Goal: Task Accomplishment & Management: Complete application form

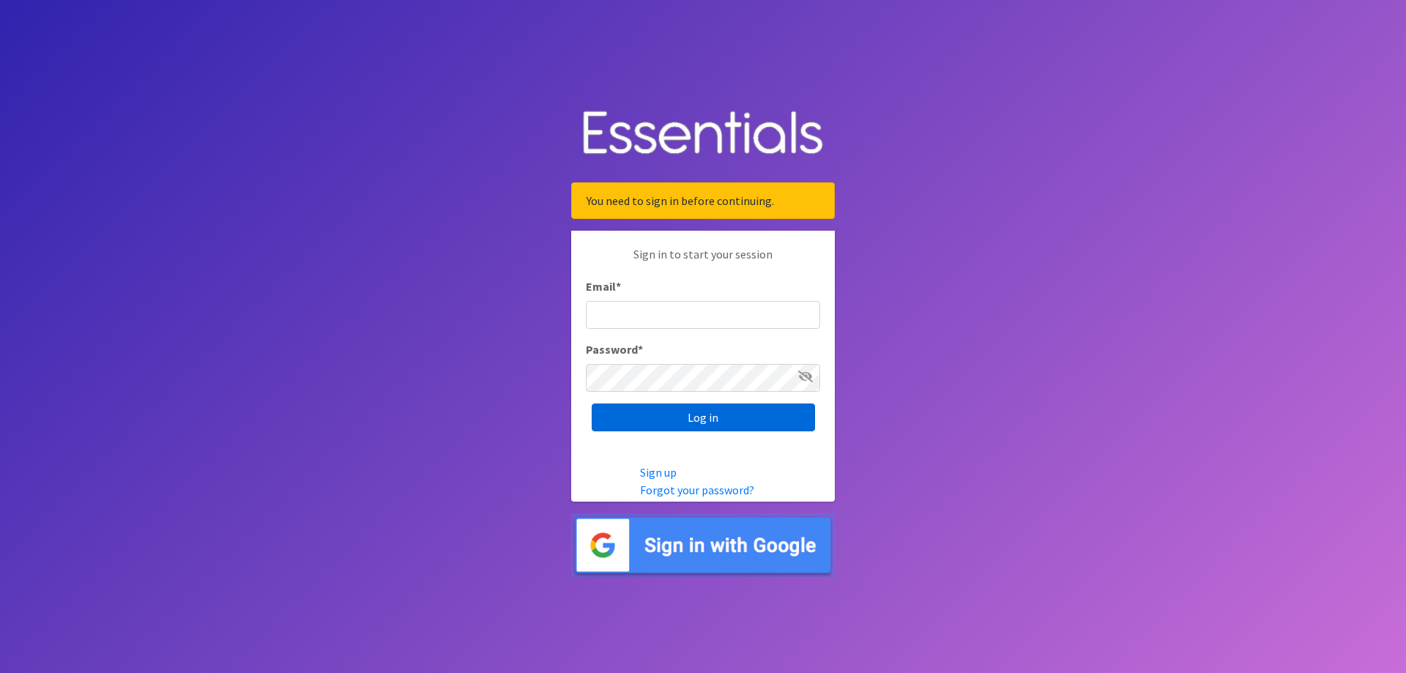
type input "[EMAIL_ADDRESS][DOMAIN_NAME]"
click at [730, 419] on input "Log in" at bounding box center [703, 417] width 223 height 28
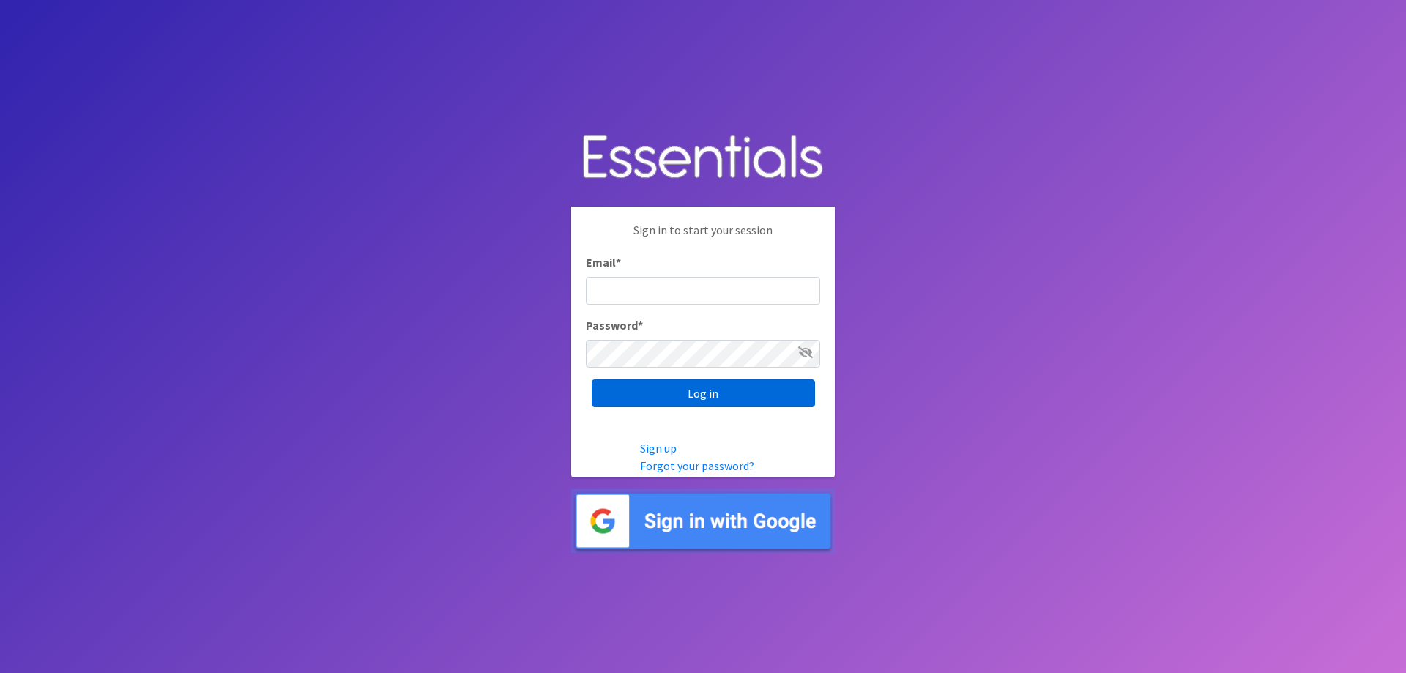
type input "[EMAIL_ADDRESS][DOMAIN_NAME]"
click at [676, 390] on input "Log in" at bounding box center [703, 393] width 223 height 28
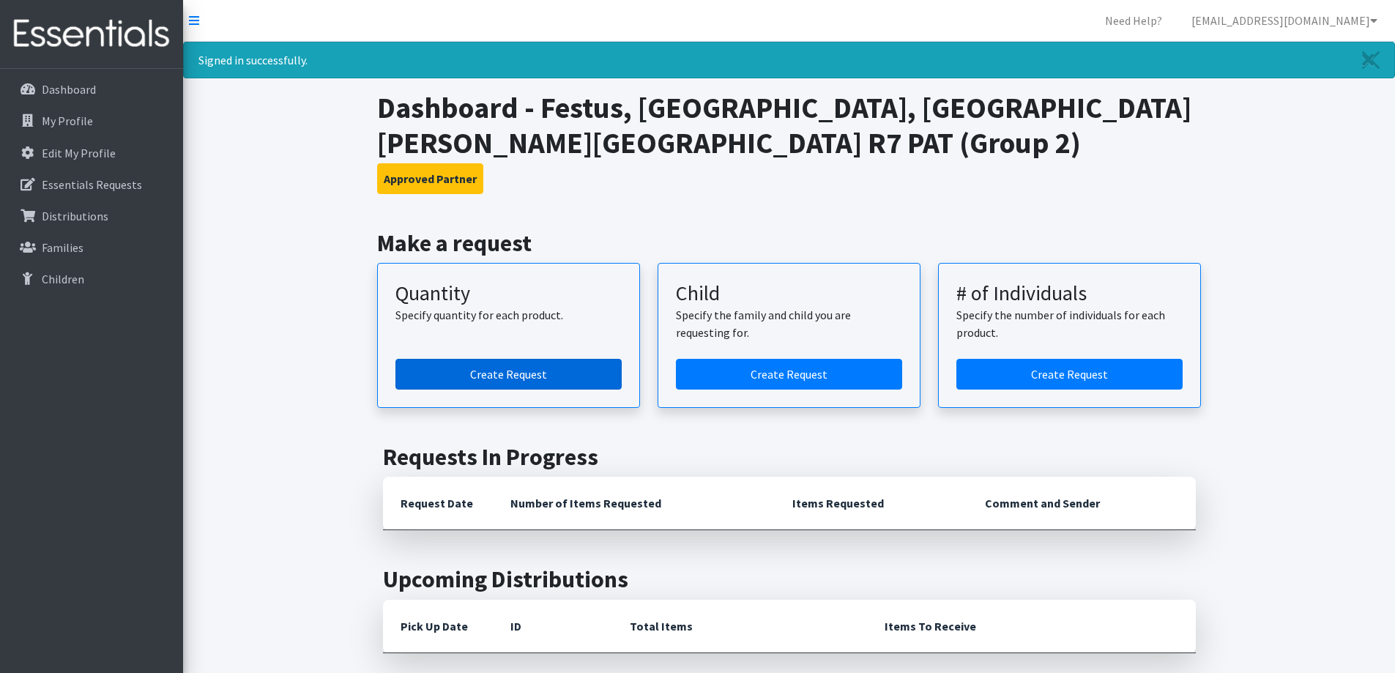
click at [559, 373] on link "Create Request" at bounding box center [508, 374] width 226 height 31
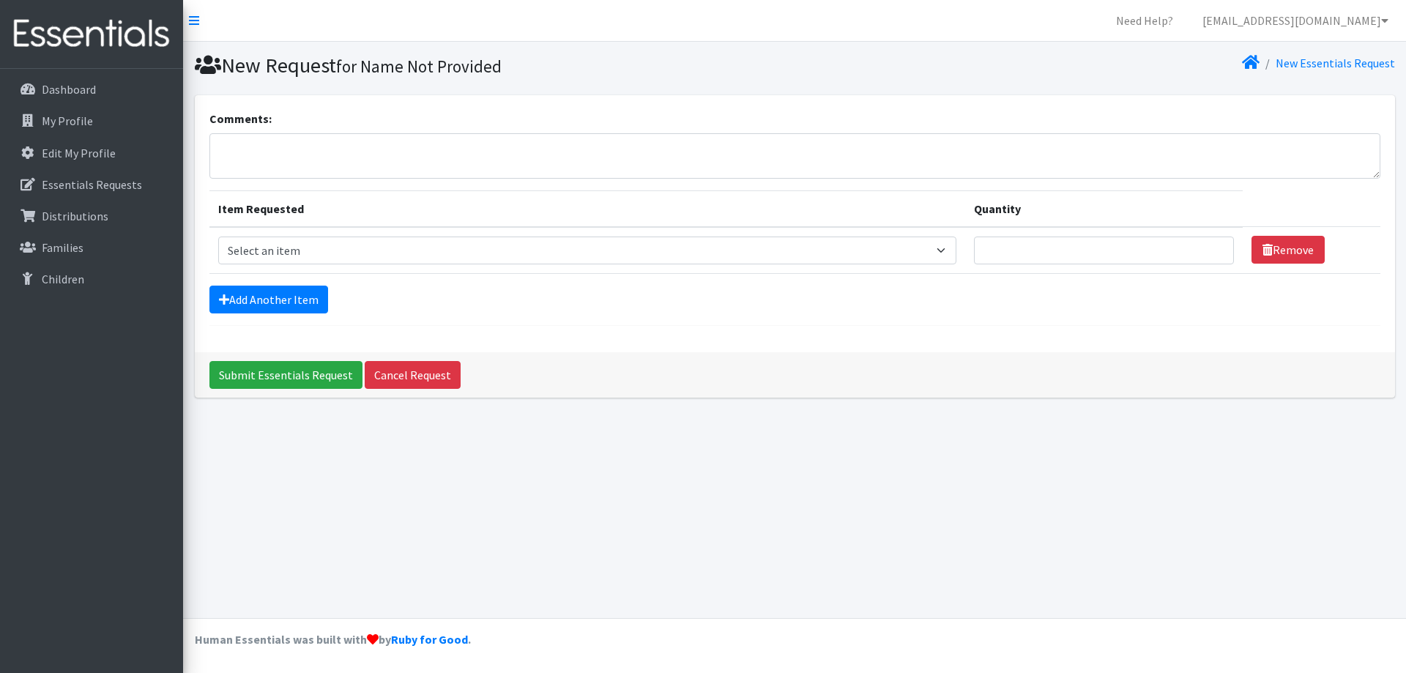
click at [541, 269] on td "Item Requested Select an item Size 0/Newborn Size 1 Size 2 Size 3 Size 4 Size 5…" at bounding box center [587, 250] width 756 height 47
click at [950, 248] on select "Select an item Size 0/Newborn Size 1 Size 2 Size 3 Size 4 Size 5 Size 6 Size 7 …" at bounding box center [587, 251] width 739 height 28
select select "1095"
click at [218, 237] on select "Select an item Size 0/Newborn Size 1 Size 2 Size 3 Size 4 Size 5 Size 6 Size 7 …" at bounding box center [587, 251] width 739 height 28
click at [1136, 248] on input "Quantity" at bounding box center [1104, 251] width 260 height 28
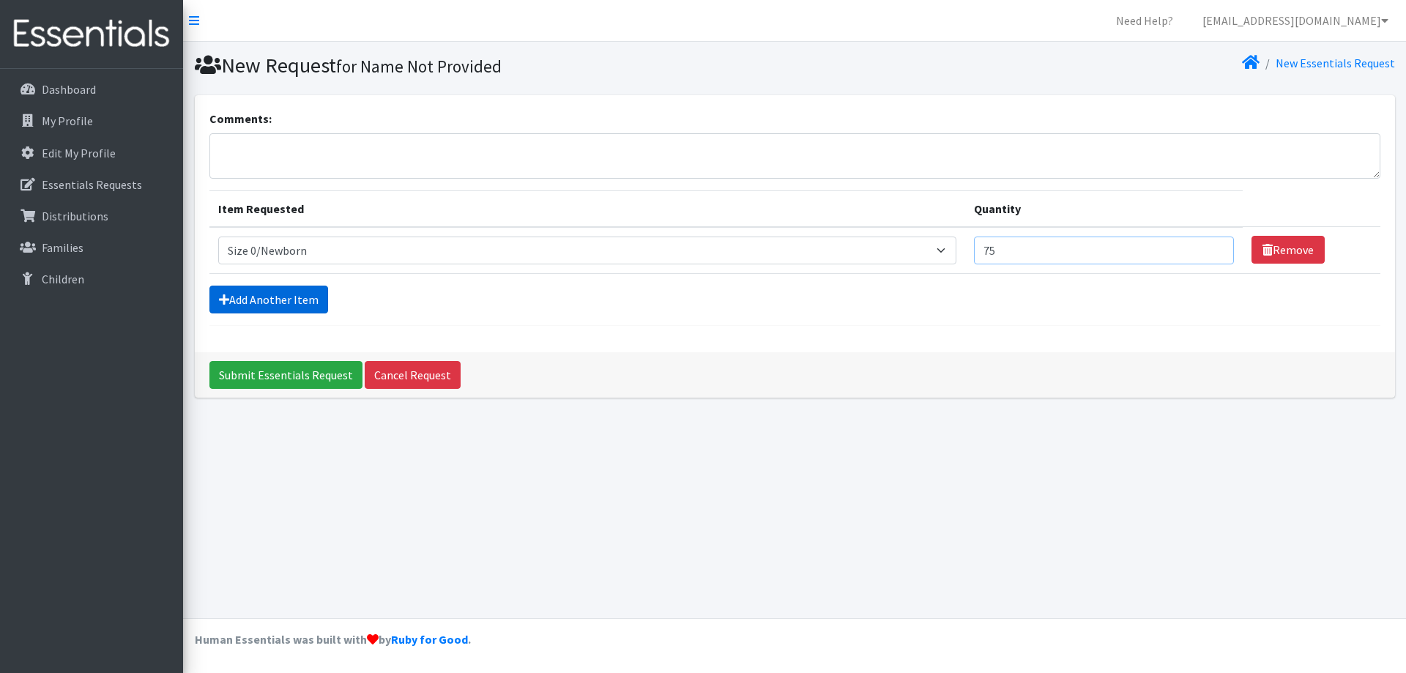
type input "75"
click at [274, 303] on link "Add Another Item" at bounding box center [268, 300] width 119 height 28
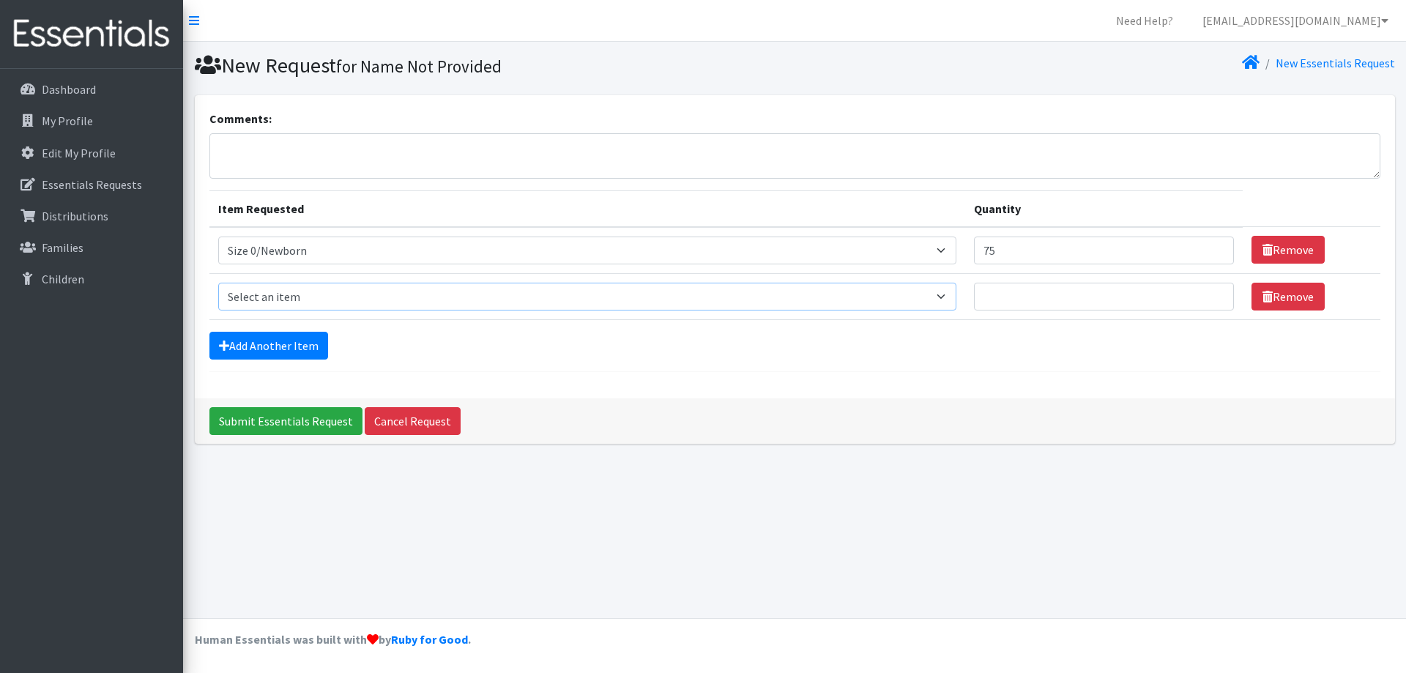
click at [272, 295] on select "Select an item Size 0/Newborn Size 1 Size 2 Size 3 Size 4 Size 5 Size 6 Size 7 …" at bounding box center [587, 297] width 739 height 28
select select "1090"
click at [218, 283] on select "Select an item Size 0/Newborn Size 1 Size 2 Size 3 Size 4 Size 5 Size 6 Size 7 …" at bounding box center [587, 297] width 739 height 28
click at [1016, 300] on input "Quantity" at bounding box center [1104, 297] width 260 height 28
type input "100"
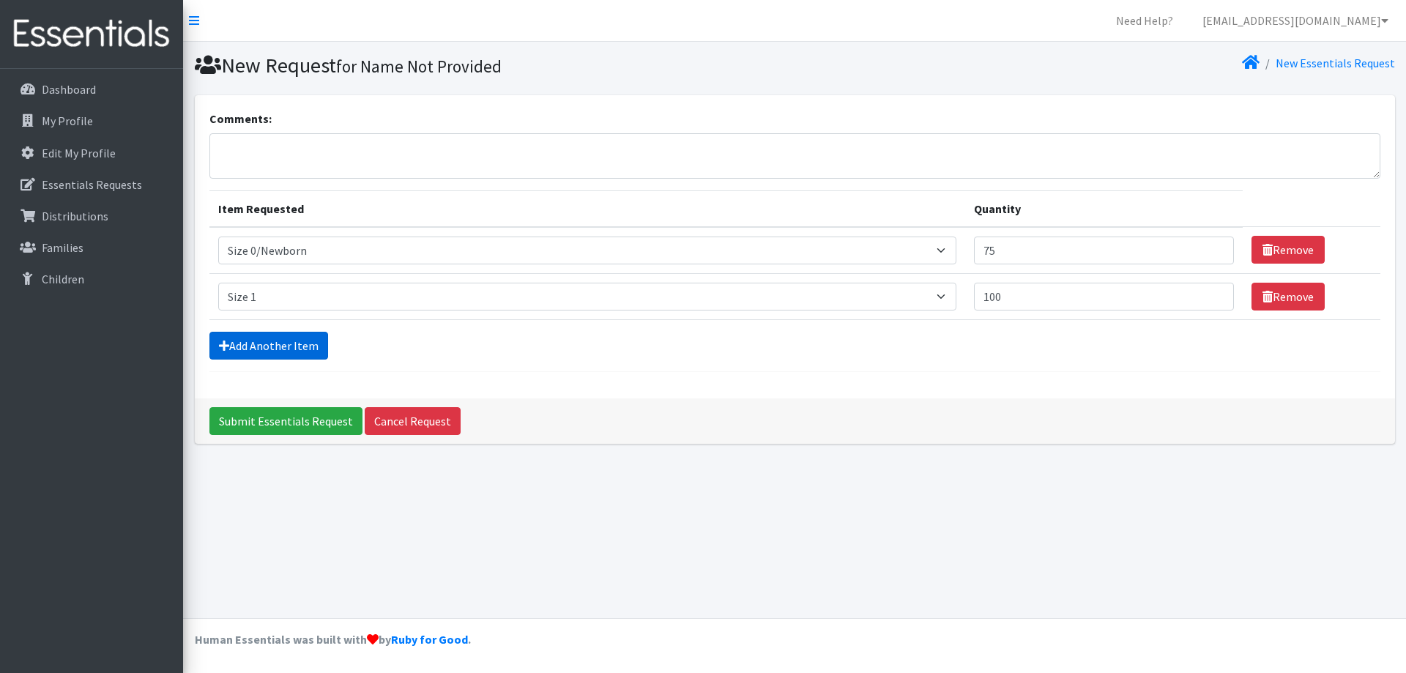
click at [283, 343] on link "Add Another Item" at bounding box center [268, 346] width 119 height 28
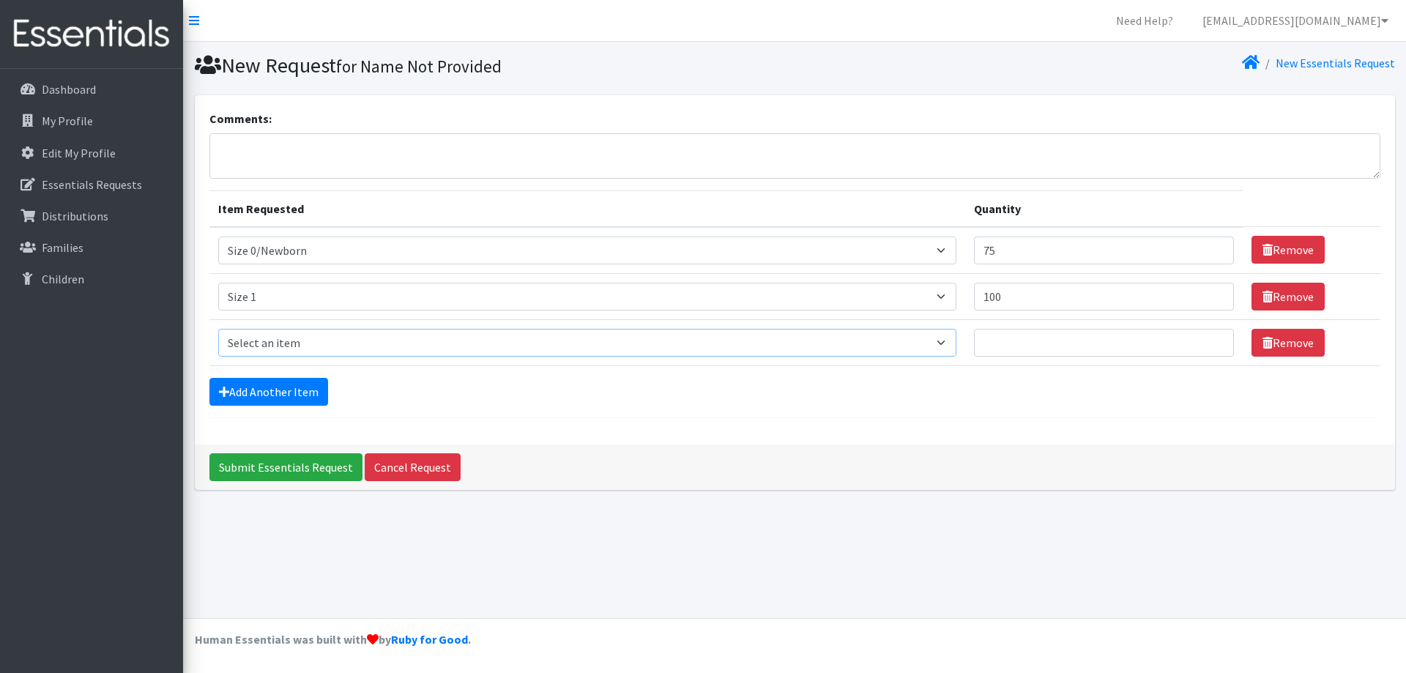
click at [283, 343] on select "Select an item Size 0/Newborn Size 1 Size 2 Size 3 Size 4 Size 5 Size 6 Size 7 …" at bounding box center [587, 343] width 739 height 28
select select "1097"
click at [218, 329] on select "Select an item Size 0/Newborn Size 1 Size 2 Size 3 Size 4 Size 5 Size 6 Size 7 …" at bounding box center [587, 343] width 739 height 28
click at [996, 339] on input "Quantity" at bounding box center [1104, 343] width 260 height 28
type input "250"
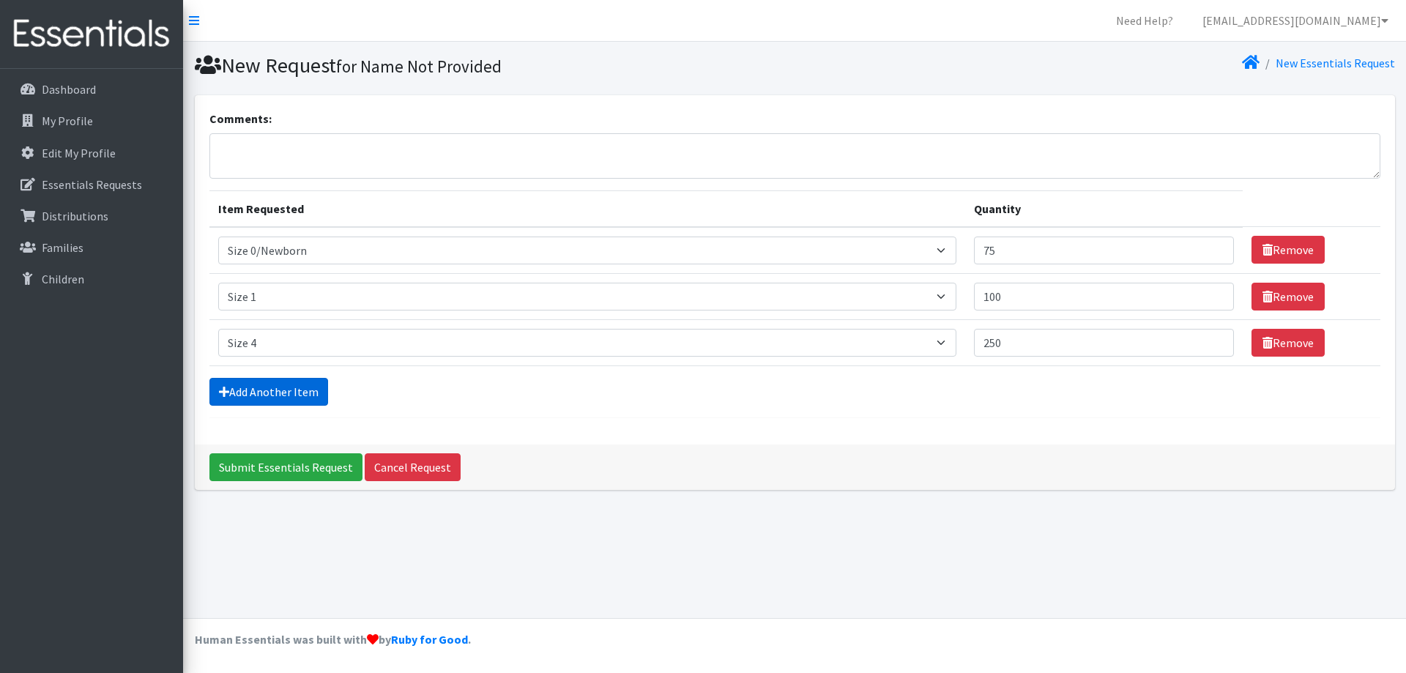
click at [248, 386] on link "Add Another Item" at bounding box center [268, 392] width 119 height 28
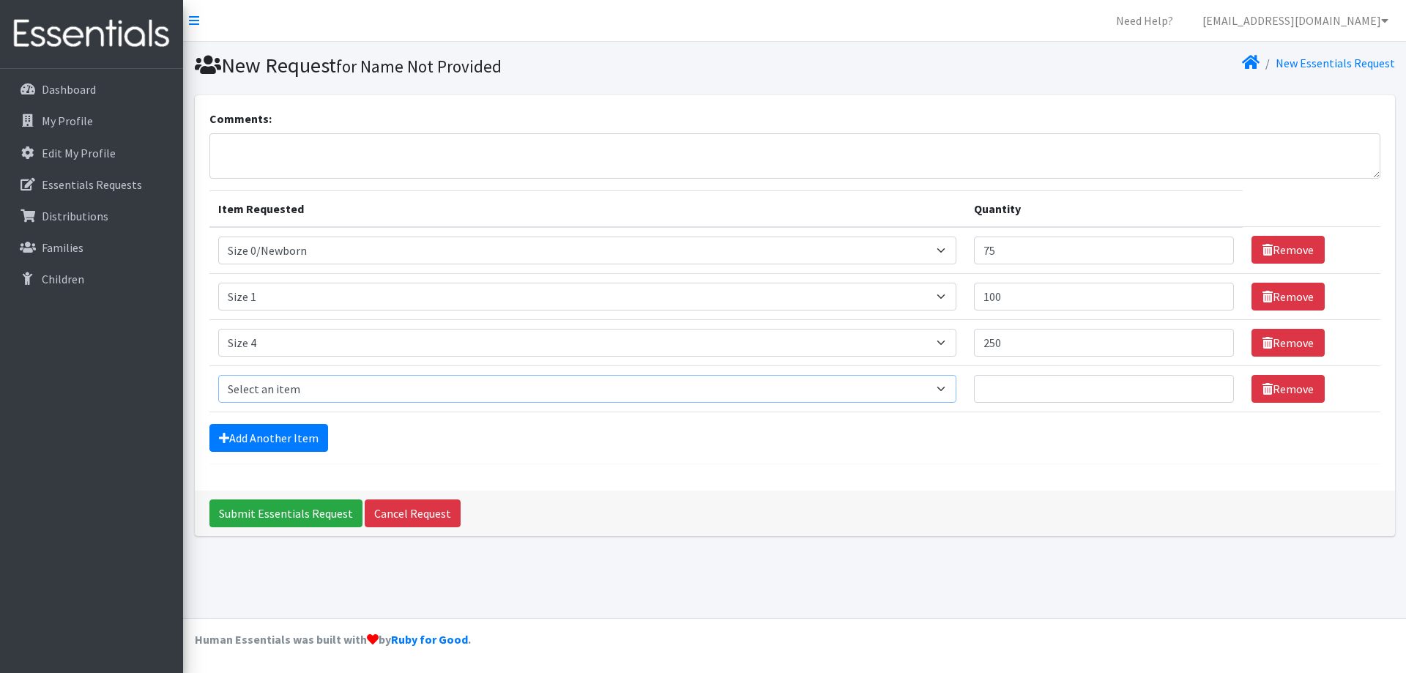
click at [233, 386] on select "Select an item Size 0/Newborn Size 1 Size 2 Size 3 Size 4 Size 5 Size 6 Size 7 …" at bounding box center [587, 389] width 739 height 28
select select "1098"
click at [218, 375] on select "Select an item Size 0/Newborn Size 1 Size 2 Size 3 Size 4 Size 5 Size 6 Size 7 …" at bounding box center [587, 389] width 739 height 28
click at [1011, 388] on input "Quantity" at bounding box center [1104, 389] width 260 height 28
type input "50"
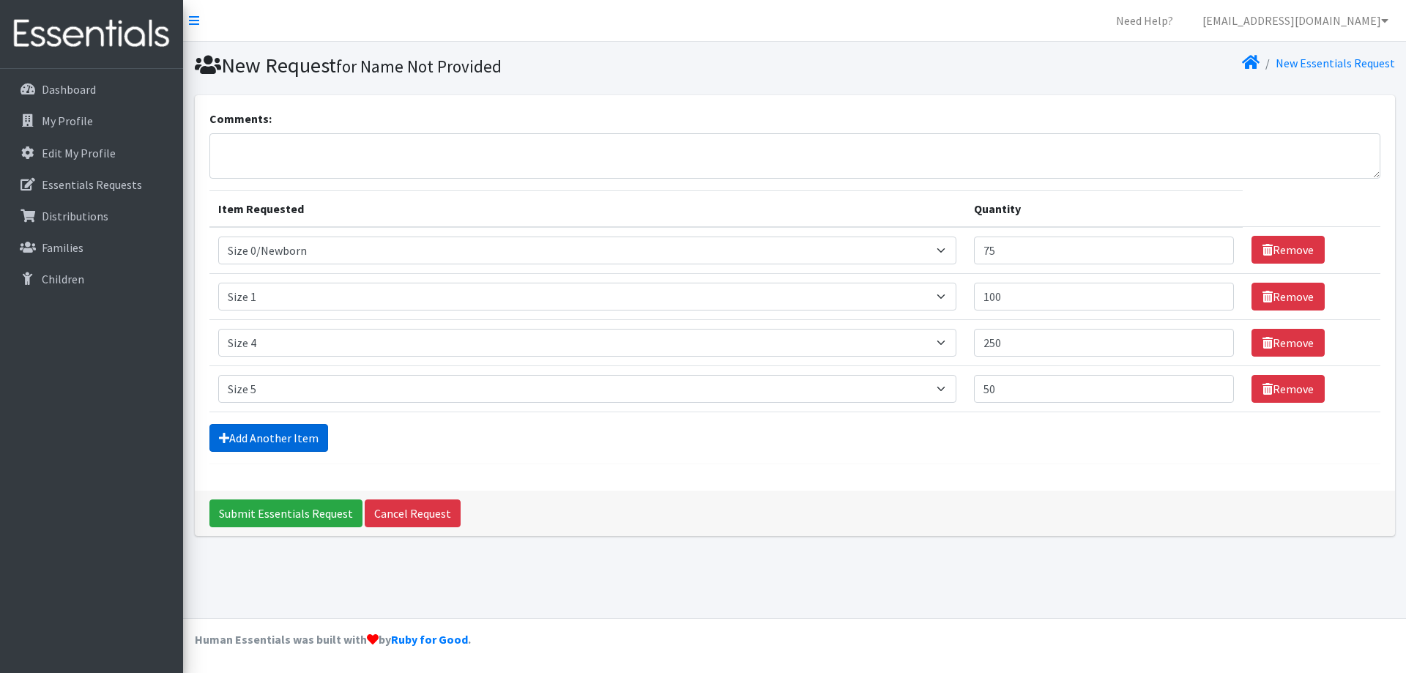
click at [273, 440] on link "Add Another Item" at bounding box center [268, 438] width 119 height 28
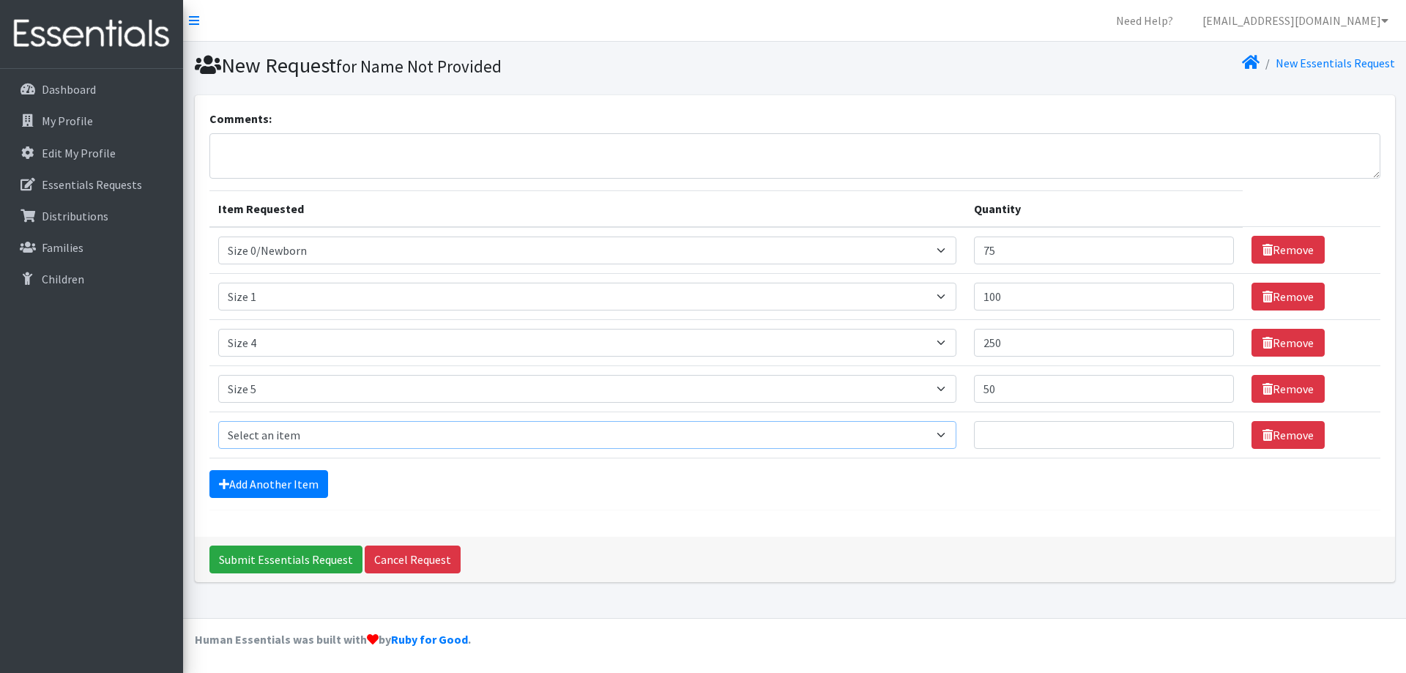
click at [273, 440] on select "Select an item Size 0/Newborn Size 1 Size 2 Size 3 Size 4 Size 5 Size 6 Size 7 …" at bounding box center [587, 435] width 739 height 28
select select "1100"
click at [218, 421] on select "Select an item Size 0/Newborn Size 1 Size 2 Size 3 Size 4 Size 5 Size 6 Size 7 …" at bounding box center [587, 435] width 739 height 28
click at [1000, 429] on input "Quantity" at bounding box center [1104, 435] width 260 height 28
type input "375"
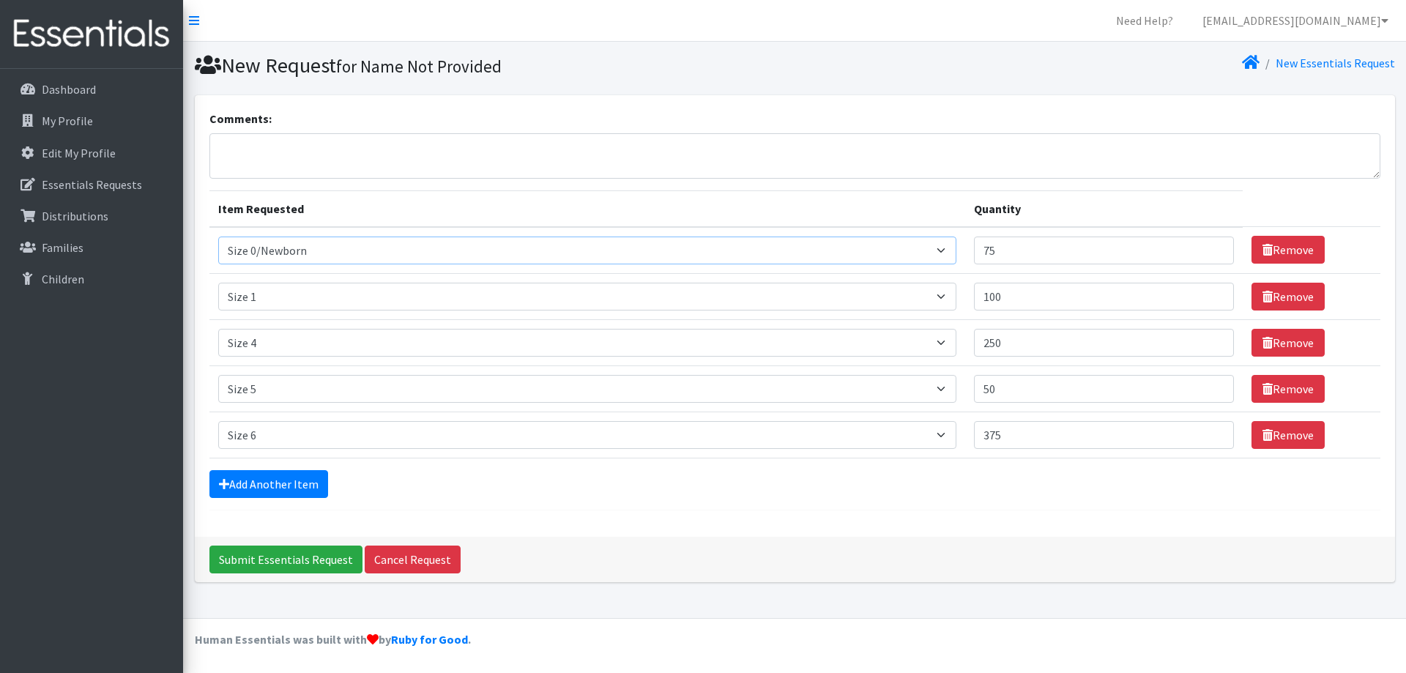
click at [264, 250] on select "Select an item Size 0/Newborn Size 1 Size 2 Size 3 Size 4 Size 5 Size 6 Size 7 …" at bounding box center [587, 251] width 739 height 28
click at [266, 251] on select "Select an item Size 0/Newborn Size 1 Size 2 Size 3 Size 4 Size 5 Size 6 Size 7 …" at bounding box center [587, 251] width 739 height 28
click at [269, 292] on select "Select an item Size 0/Newborn Size 1 Size 2 Size 3 Size 4 Size 5 Size 6 Size 7 …" at bounding box center [587, 297] width 739 height 28
select select "1091"
click at [218, 283] on select "Select an item Size 0/Newborn Size 1 Size 2 Size 3 Size 4 Size 5 Size 6 Size 7 …" at bounding box center [587, 297] width 739 height 28
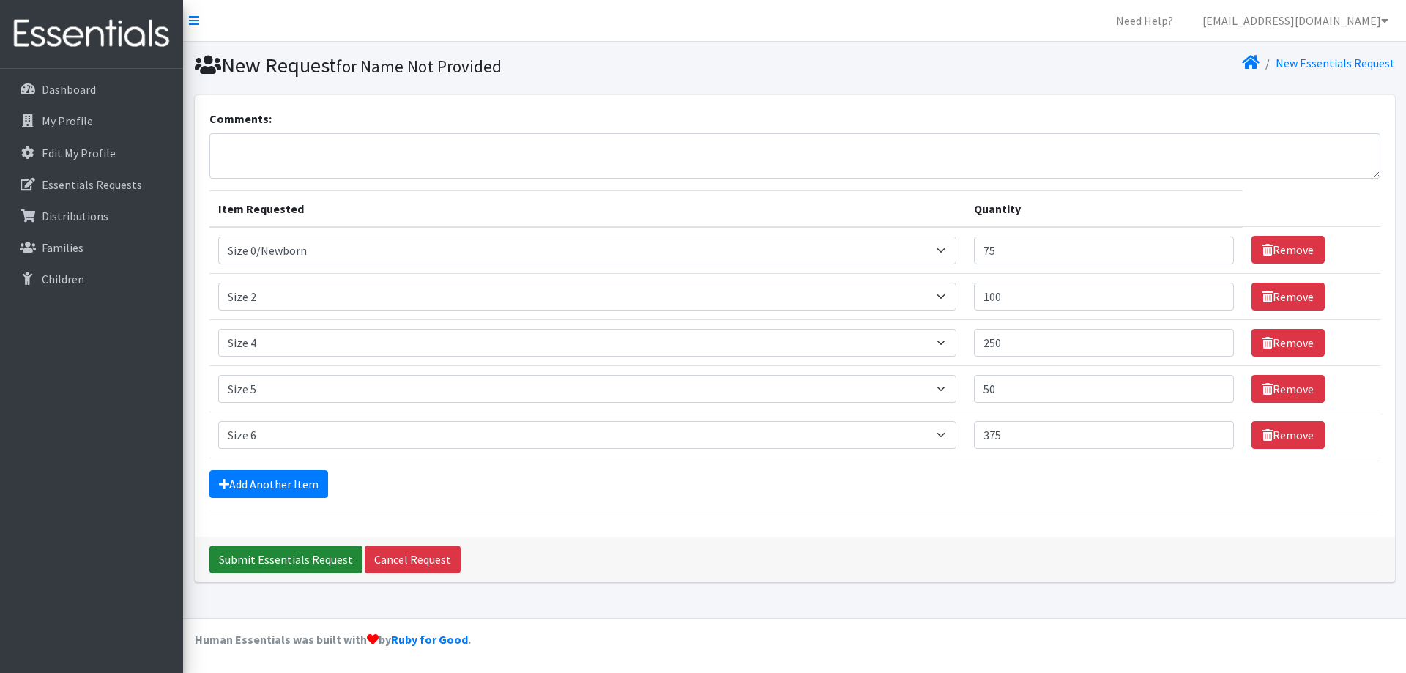
click at [303, 565] on input "Submit Essentials Request" at bounding box center [285, 560] width 153 height 28
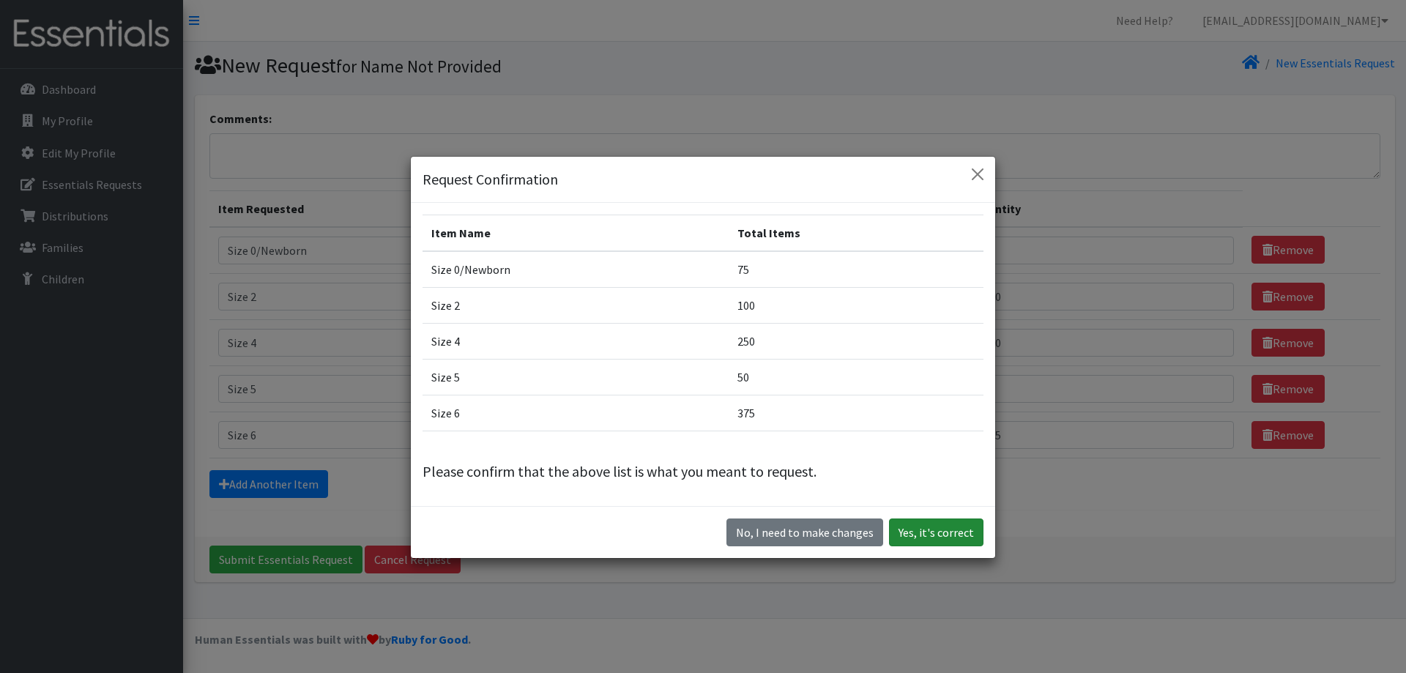
click at [915, 534] on button "Yes, it's correct" at bounding box center [936, 532] width 94 height 28
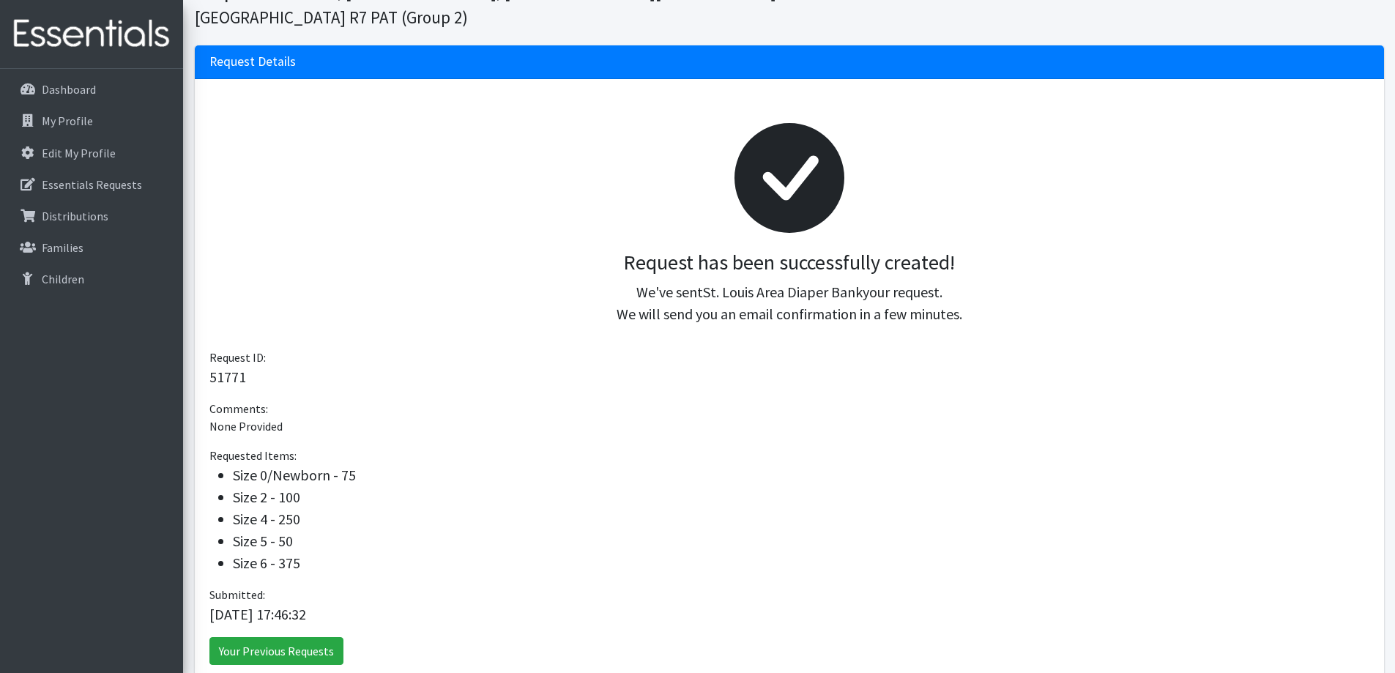
scroll to position [146, 0]
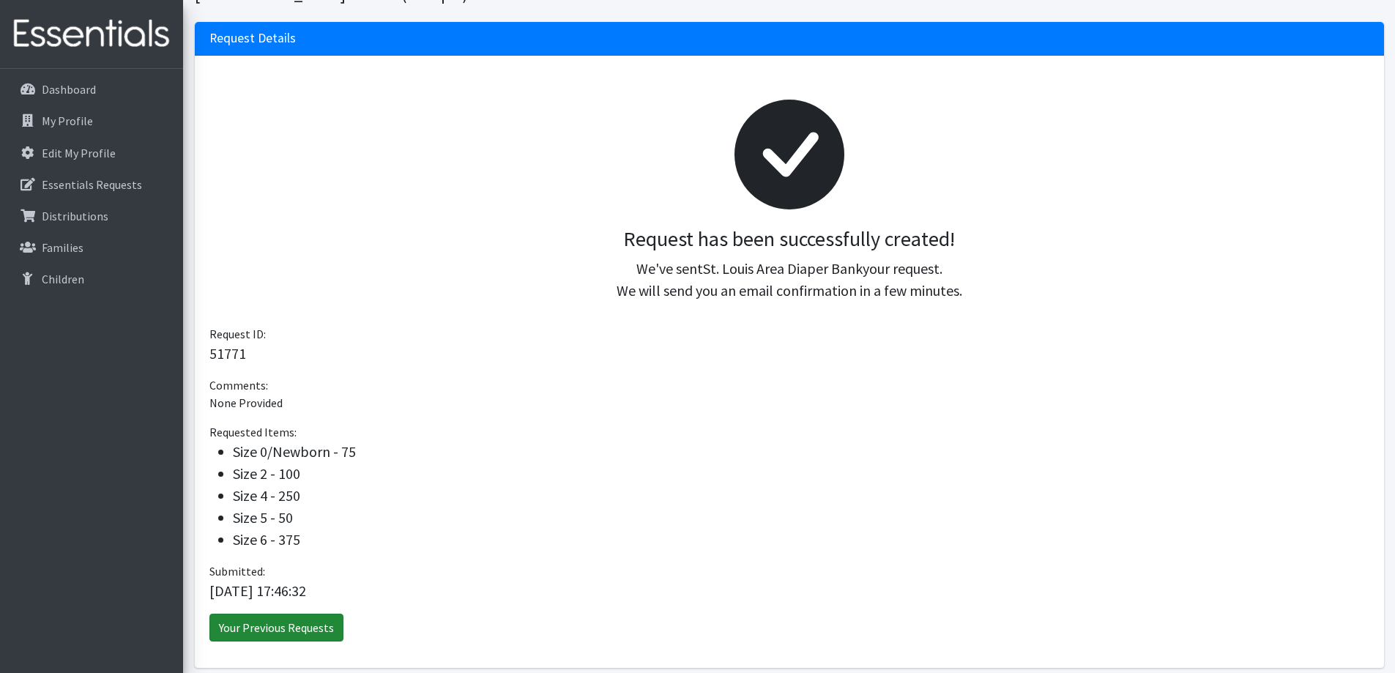
click at [306, 614] on link "Your Previous Requests" at bounding box center [276, 628] width 134 height 28
